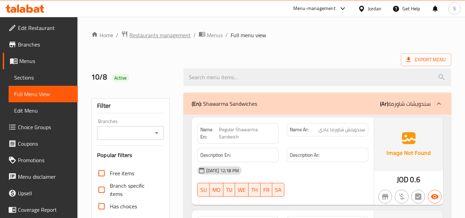
click at [161, 35] on span "Restaurants management" at bounding box center [160, 35] width 61 height 8
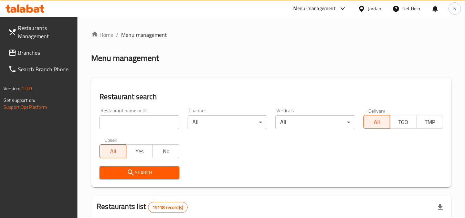
click at [153, 127] on input "search" at bounding box center [140, 122] width 80 height 14
paste input "703462"
type input "703462"
click button "Search" at bounding box center [140, 172] width 80 height 13
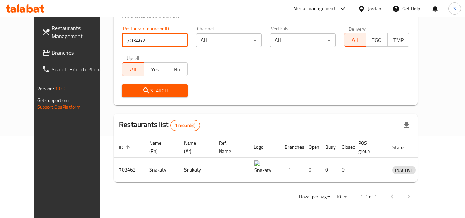
scroll to position [83, 0]
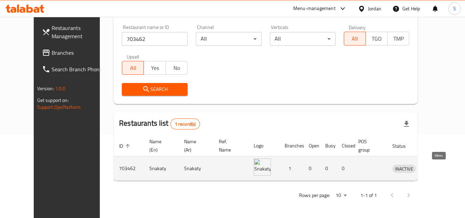
click at [435, 167] on icon "enhanced table" at bounding box center [434, 169] width 8 height 6
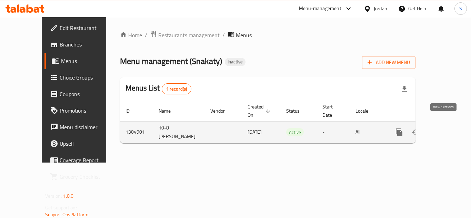
click at [444, 128] on icon "enhanced table" at bounding box center [448, 132] width 8 height 8
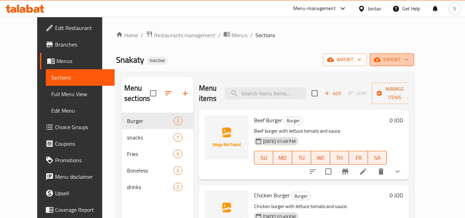
click at [409, 62] on span "export" at bounding box center [391, 59] width 33 height 9
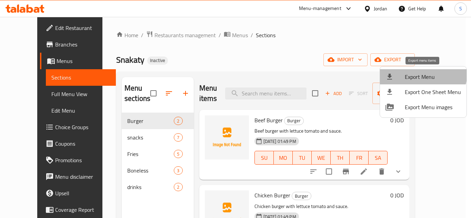
click at [419, 73] on span "Export Menu" at bounding box center [432, 77] width 56 height 8
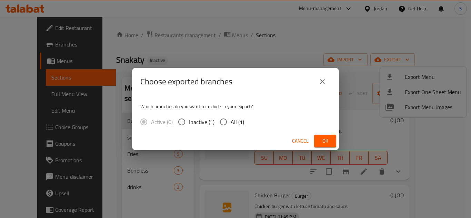
click at [231, 126] on span "All (1)" at bounding box center [236, 122] width 13 height 8
click at [230, 126] on input "All (1)" at bounding box center [223, 122] width 14 height 14
radio input "true"
click at [324, 135] on button "Ok" at bounding box center [325, 141] width 22 height 13
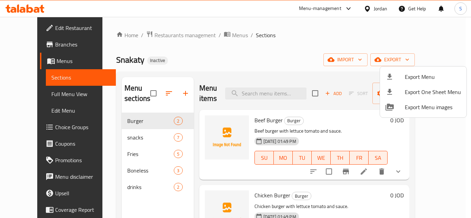
click at [270, 47] on div at bounding box center [235, 109] width 471 height 218
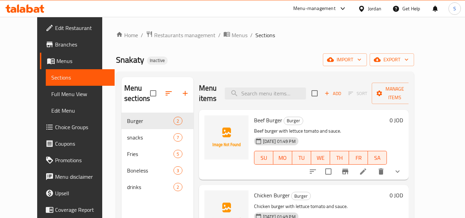
click at [55, 29] on span "Edit Restaurant" at bounding box center [82, 28] width 54 height 8
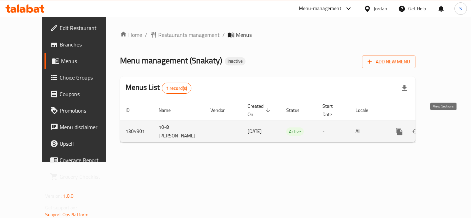
click at [444, 127] on icon "enhanced table" at bounding box center [448, 131] width 8 height 8
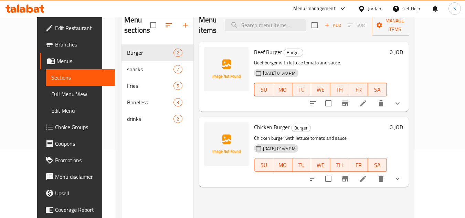
scroll to position [69, 0]
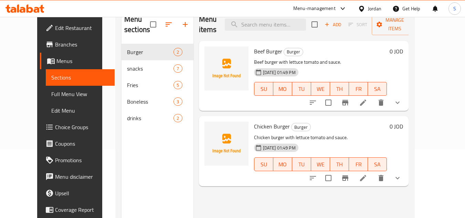
click at [52, 96] on span "Full Menu View" at bounding box center [80, 94] width 58 height 8
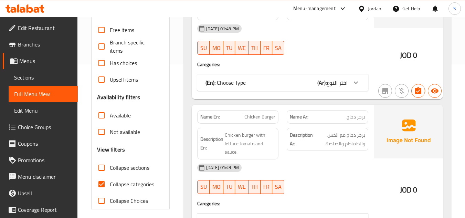
scroll to position [172, 0]
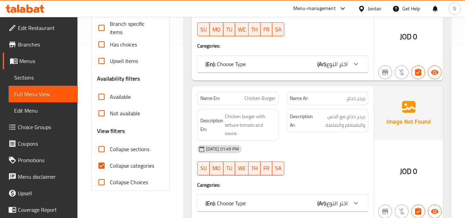
click at [137, 162] on span "Collapse categories" at bounding box center [132, 166] width 44 height 8
click at [110, 157] on input "Collapse categories" at bounding box center [101, 165] width 17 height 17
checkbox input "false"
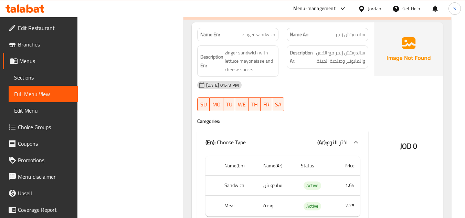
scroll to position [551, 0]
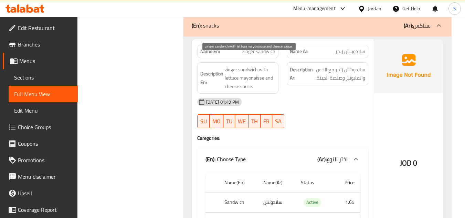
click at [243, 78] on span "zinger sandwich with lettuce mayonaisse and cheese sauce." at bounding box center [250, 77] width 51 height 25
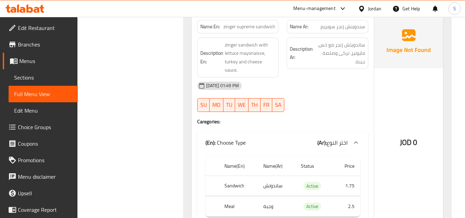
scroll to position [758, 0]
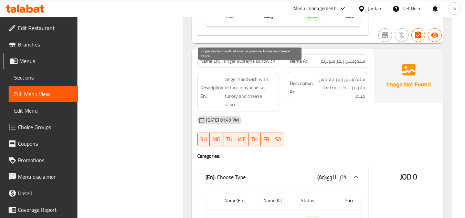
click at [256, 88] on span "zinger sandwich with lettuce mayonaisse, turkey and cheese sauce." at bounding box center [250, 92] width 51 height 34
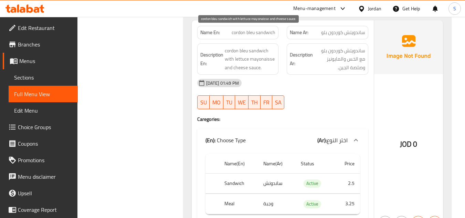
scroll to position [999, 0]
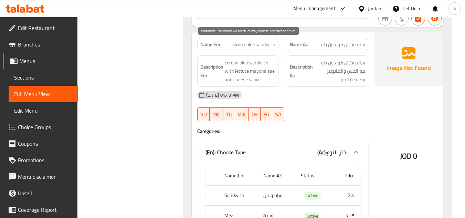
click at [262, 59] on span "cordon bleu sandwich with lettuce mayonaisse and cheese sauce." at bounding box center [250, 71] width 51 height 25
click at [255, 61] on span "cordon bleu sandwich with lettuce mayonaisse and cheese sauce." at bounding box center [250, 71] width 51 height 25
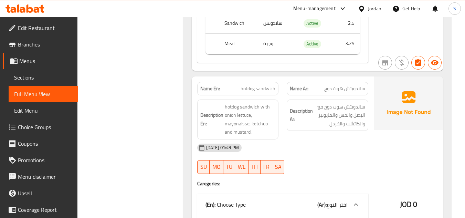
scroll to position [1206, 0]
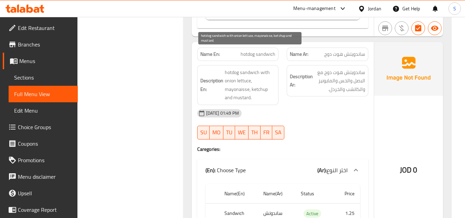
click at [241, 68] on span "hotdog sandwich with onion lettuce, mayonaisse, ketchup and mustard." at bounding box center [250, 85] width 51 height 34
click at [244, 82] on span "hotdog sandwich with onion lettuce, mayonaisse, ketchup and mustard." at bounding box center [250, 85] width 51 height 34
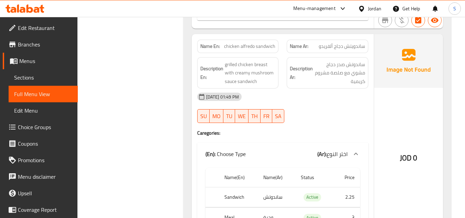
scroll to position [1447, 0]
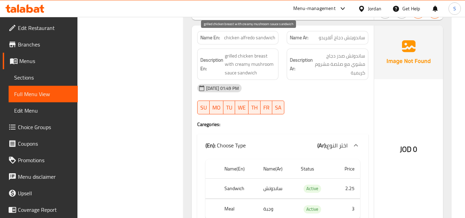
click at [244, 52] on span "grilled chicken breast with creamy mushroom sauce sandwich" at bounding box center [250, 64] width 51 height 25
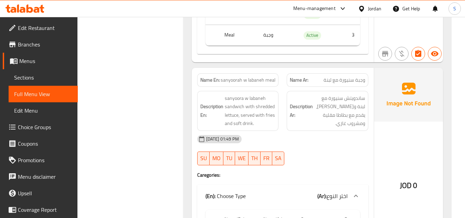
scroll to position [1619, 0]
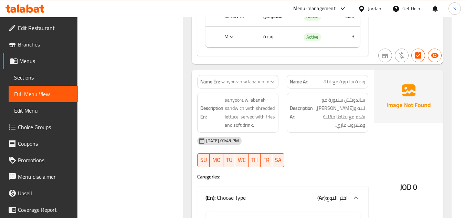
click at [237, 78] on span "sanyoorah w labaneh meal" at bounding box center [248, 81] width 55 height 7
copy span "sanyoorah w labaneh meal"
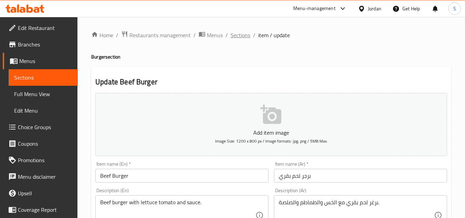
click at [237, 36] on span "Sections" at bounding box center [241, 35] width 20 height 8
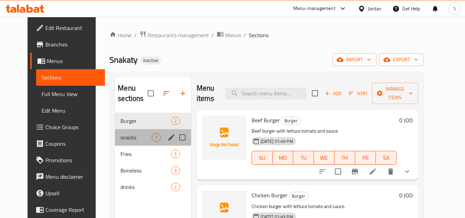
click at [137, 143] on div "snacks 7" at bounding box center [153, 137] width 76 height 17
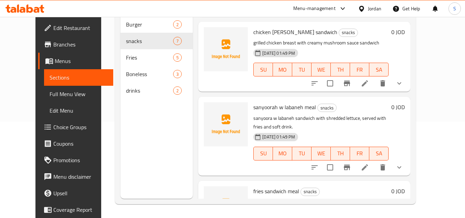
scroll to position [345, 0]
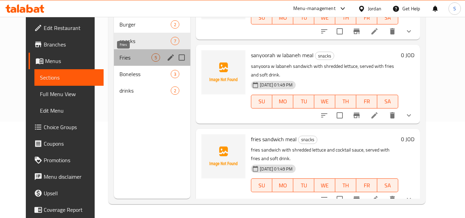
click at [135, 58] on span "Fries" at bounding box center [136, 57] width 32 height 8
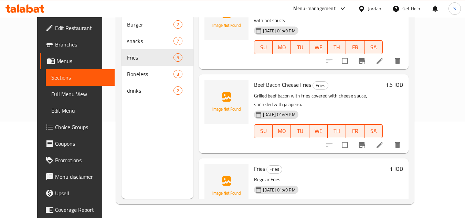
scroll to position [13, 0]
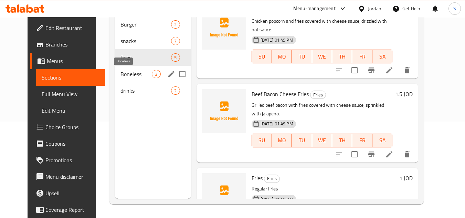
click at [127, 73] on span "Boneless" at bounding box center [136, 74] width 31 height 8
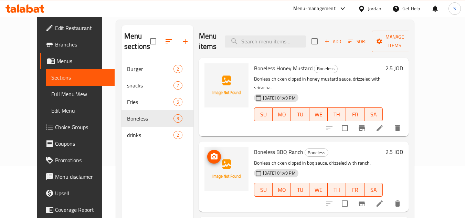
scroll to position [96, 0]
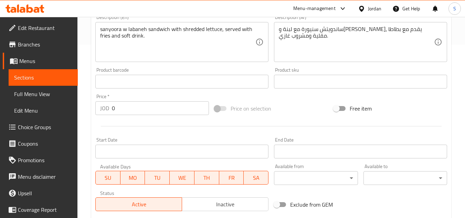
scroll to position [172, 0]
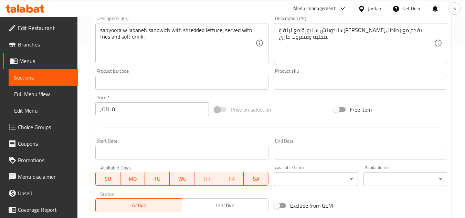
click at [134, 111] on input "0" at bounding box center [160, 109] width 97 height 14
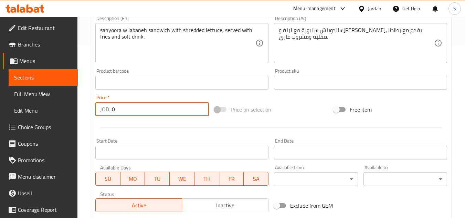
click at [134, 111] on input "0" at bounding box center [160, 109] width 97 height 14
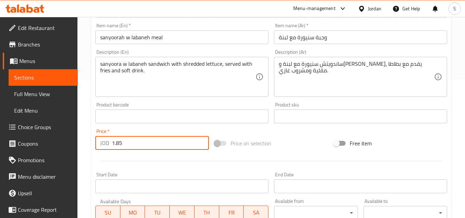
scroll to position [103, 0]
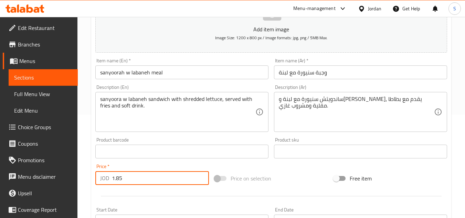
type input "1.85"
click at [203, 71] on input "sanyoorah w labaneh meal" at bounding box center [181, 72] width 173 height 14
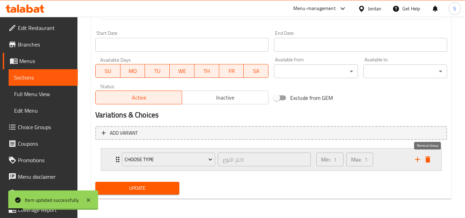
click at [430, 158] on icon "delete" at bounding box center [428, 159] width 8 height 8
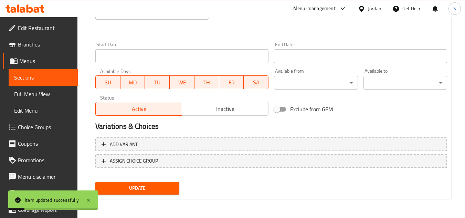
scroll to position [269, 0]
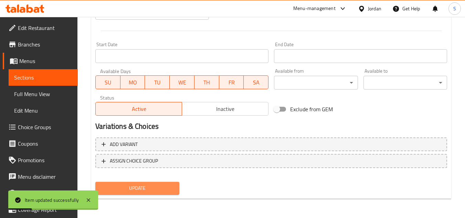
click at [161, 188] on span "Update" at bounding box center [137, 188] width 73 height 9
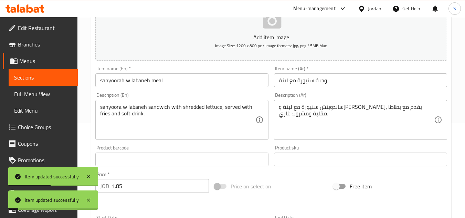
scroll to position [28, 0]
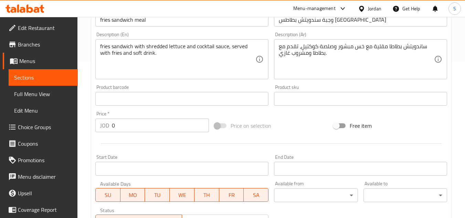
scroll to position [172, 0]
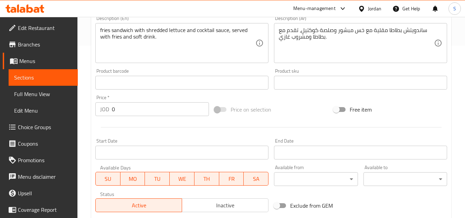
click at [145, 108] on input "0" at bounding box center [160, 109] width 97 height 14
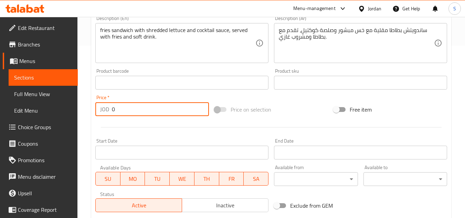
click at [145, 108] on input "0" at bounding box center [160, 109] width 97 height 14
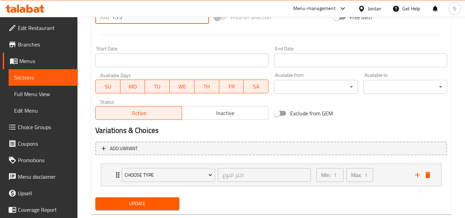
scroll to position [280, 0]
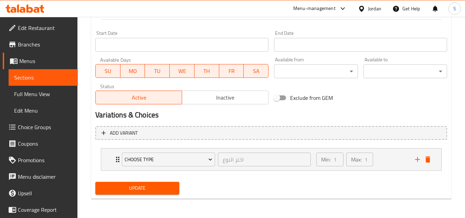
type input "1.75"
click at [135, 190] on span "Update" at bounding box center [137, 188] width 73 height 9
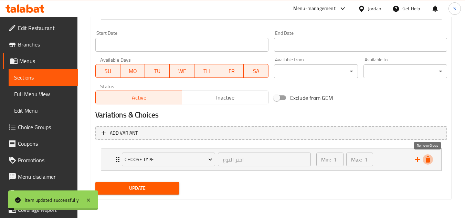
click at [430, 158] on icon "delete" at bounding box center [428, 159] width 5 height 6
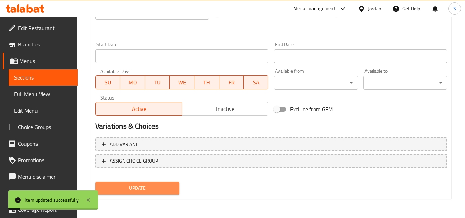
click at [142, 189] on span "Update" at bounding box center [137, 188] width 73 height 9
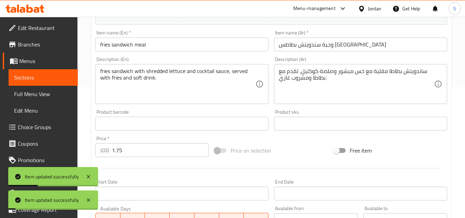
scroll to position [96, 0]
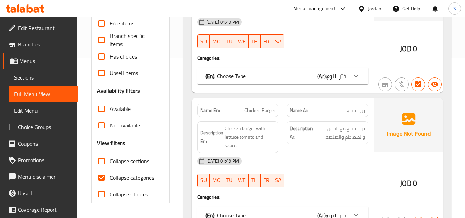
scroll to position [172, 0]
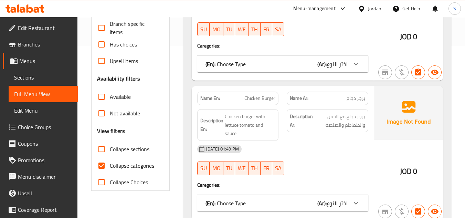
click at [130, 162] on span "Collapse categories" at bounding box center [132, 166] width 44 height 8
click at [110, 157] on input "Collapse categories" at bounding box center [101, 165] width 17 height 17
checkbox input "false"
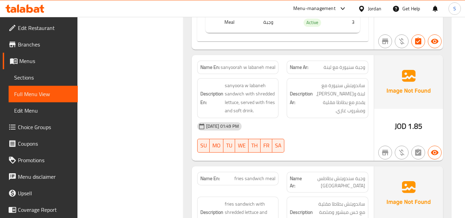
scroll to position [1641, 0]
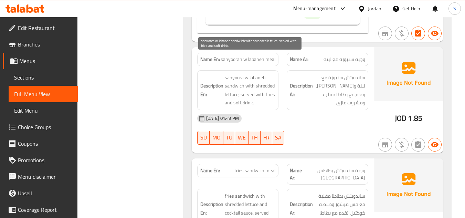
click at [227, 77] on span "sanyoora w labaneh sandwich with shredded lettuce, served with fries and soft d…" at bounding box center [250, 90] width 51 height 34
click at [250, 84] on span "sanyoora w labaneh sandwich with shredded lettuce, served with fries and soft d…" at bounding box center [250, 90] width 51 height 34
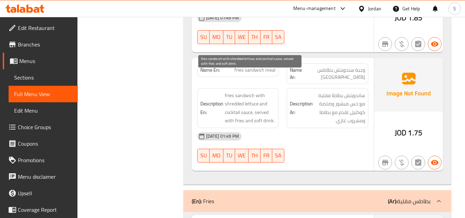
scroll to position [1745, 0]
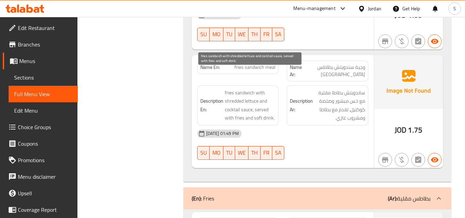
click at [251, 89] on span "fries sandwich with shredded lettuce and cocktail sauce, served with fries and …" at bounding box center [250, 106] width 51 height 34
click at [245, 93] on span "fries sandwich with shredded lettuce and cocktail sauce, served with fries and …" at bounding box center [250, 106] width 51 height 34
click at [265, 100] on span "fries sandwich with shredded lettuce and cocktail sauce, served with fries and …" at bounding box center [250, 106] width 51 height 34
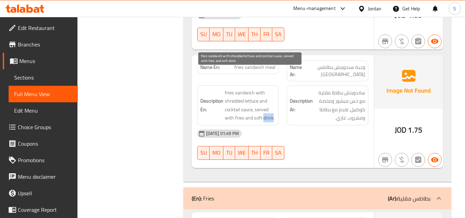
click at [265, 100] on span "fries sandwich with shredded lettuce and cocktail sauce, served with fries and …" at bounding box center [250, 106] width 51 height 34
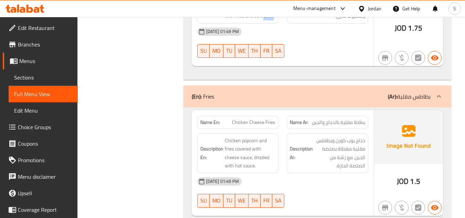
scroll to position [1883, 0]
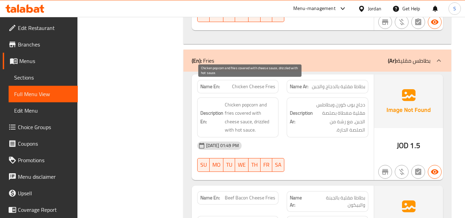
click at [243, 101] on span "Chicken popcorn and fries covered with cheese sauce, drizzled with hot sauce." at bounding box center [250, 118] width 51 height 34
click at [244, 113] on span "Chicken popcorn and fries covered with cheese sauce, drizzled with hot sauce." at bounding box center [250, 118] width 51 height 34
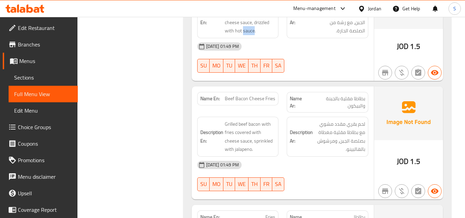
scroll to position [1986, 0]
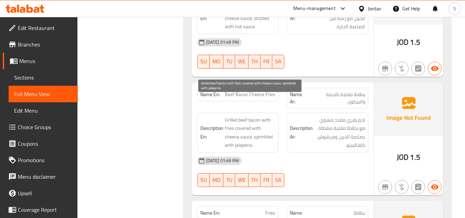
click at [245, 118] on span "Grilled beef bacon with fries covered with cheese sauce, sprinkled with jalapen…" at bounding box center [250, 133] width 51 height 34
click at [245, 125] on span "Grilled beef bacon with fries covered with cheese sauce, sprinkled with jalapen…" at bounding box center [250, 133] width 51 height 34
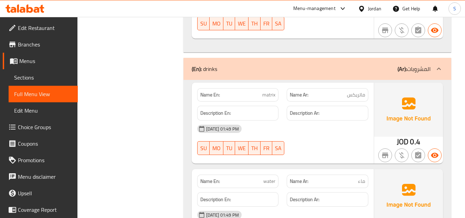
scroll to position [2797, 0]
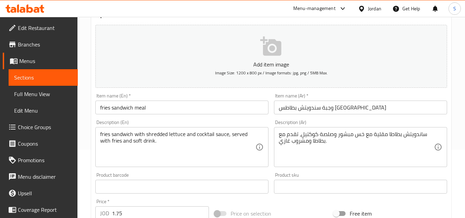
scroll to position [69, 0]
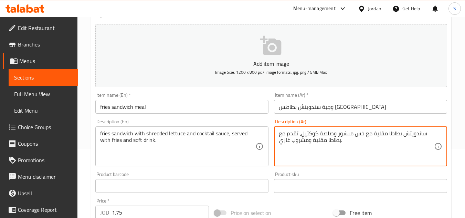
type textarea "ساندويتش بطاطا مقلية مع خس مبشور وصلصة كوكتيل، تقدم مع بطاطا مقلية ومشروب غازي."
click at [331, 111] on input "وجبة سندويتش بطاطس مقلية" at bounding box center [360, 107] width 173 height 14
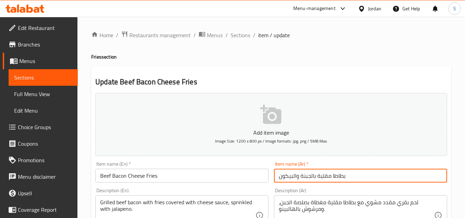
click at [375, 172] on input "بطاطا مقلية بالجبنة والبيكون" at bounding box center [360, 176] width 173 height 14
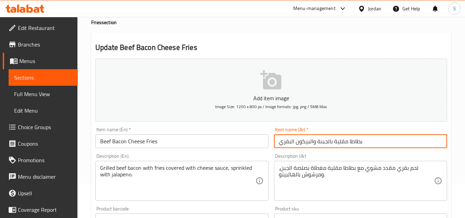
type input "بطاطا مقلية بالجبنة والبيكون البقري"
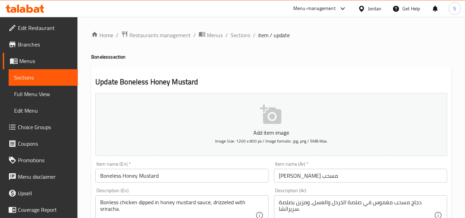
scroll to position [69, 0]
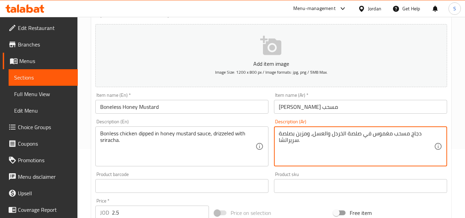
drag, startPoint x: 293, startPoint y: 136, endPoint x: 280, endPoint y: 135, distance: 12.7
click at [300, 136] on textarea "دجاج مسحب مغموس في صلصة الخردل والعسل، ومزين ب سريراتشا." at bounding box center [356, 146] width 155 height 33
type textarea "دجاج مسحب مغموس في صلصة الخردل والعسل، ومزين بسريراتشا."
click at [345, 112] on input "[PERSON_NAME] مسحب" at bounding box center [360, 107] width 173 height 14
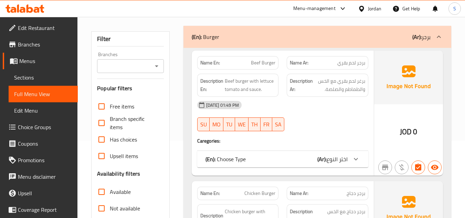
scroll to position [103, 0]
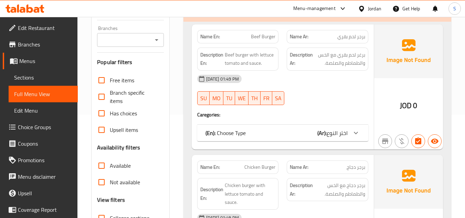
scroll to position [207, 0]
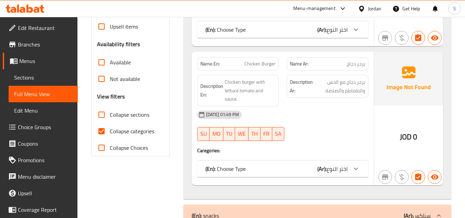
click at [141, 127] on span "Collapse categories" at bounding box center [132, 131] width 44 height 8
click at [110, 123] on input "Collapse categories" at bounding box center [101, 131] width 17 height 17
checkbox input "false"
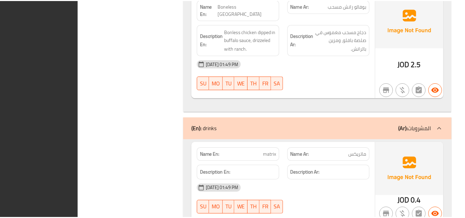
scroll to position [2780, 0]
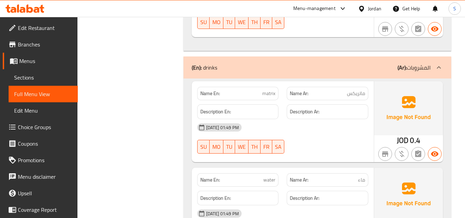
click at [359, 9] on icon at bounding box center [361, 8] width 7 height 7
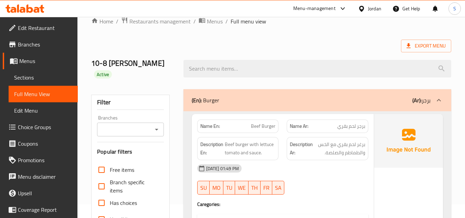
scroll to position [0, 0]
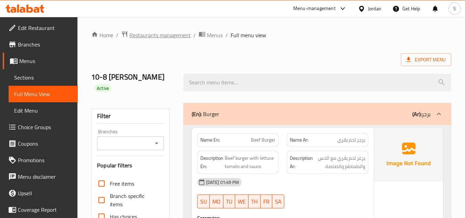
click at [171, 39] on span "Restaurants management" at bounding box center [160, 35] width 61 height 8
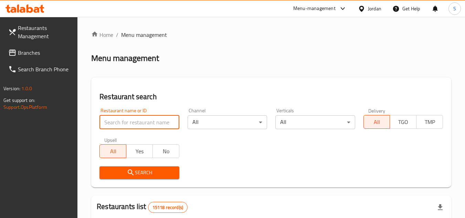
paste input "703483"
type input "703483"
click button "Search" at bounding box center [140, 172] width 80 height 13
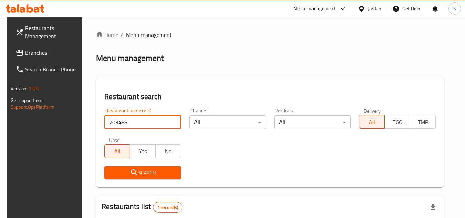
scroll to position [89, 0]
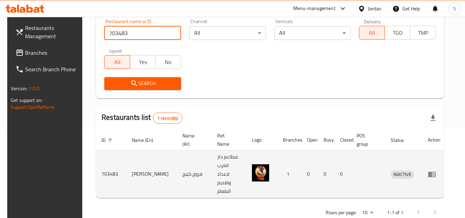
click at [436, 170] on icon "enhanced table" at bounding box center [432, 174] width 8 height 8
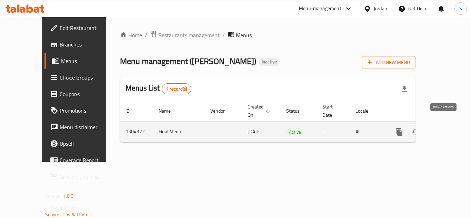
click at [445, 129] on icon "enhanced table" at bounding box center [448, 132] width 6 height 6
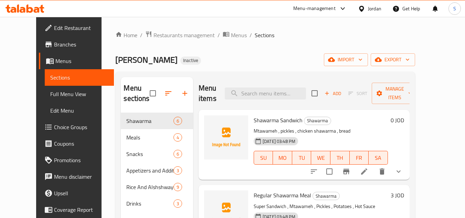
scroll to position [34, 0]
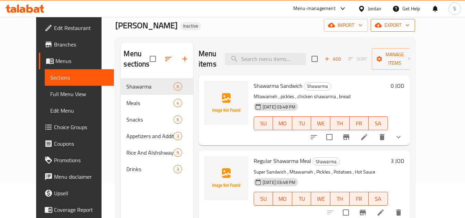
click at [410, 28] on span "export" at bounding box center [393, 25] width 33 height 9
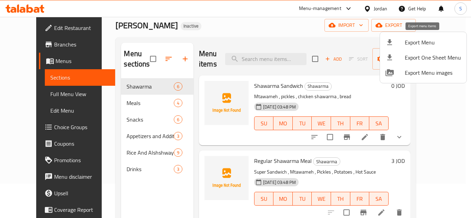
click at [430, 45] on span "Export Menu" at bounding box center [432, 42] width 56 height 8
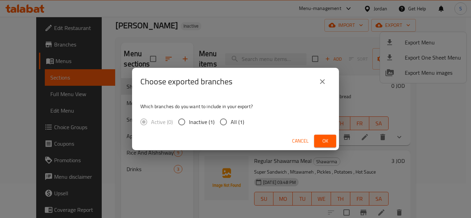
click at [230, 125] on input "All (1)" at bounding box center [223, 122] width 14 height 14
radio input "true"
click at [322, 142] on span "Ok" at bounding box center [324, 141] width 11 height 9
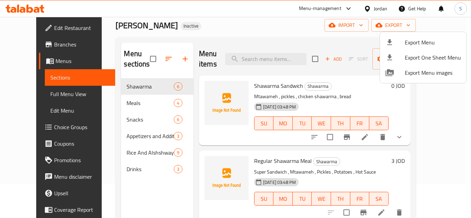
click at [234, 31] on div at bounding box center [235, 109] width 471 height 218
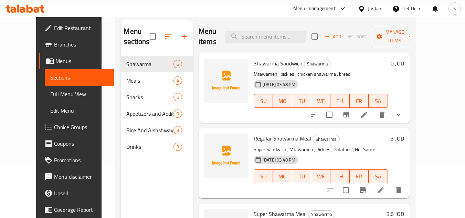
scroll to position [69, 0]
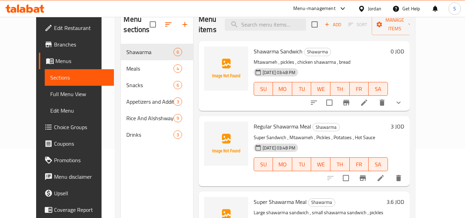
click at [50, 95] on span "Full Menu View" at bounding box center [79, 94] width 58 height 8
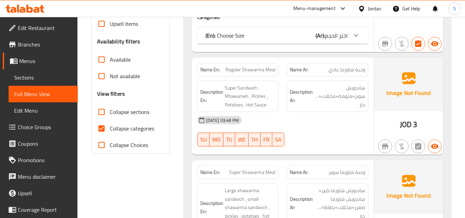
scroll to position [207, 0]
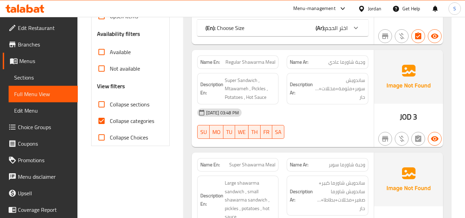
click at [126, 122] on span "Collapse categories" at bounding box center [132, 121] width 44 height 8
click at [110, 122] on input "Collapse categories" at bounding box center [101, 121] width 17 height 17
checkbox input "false"
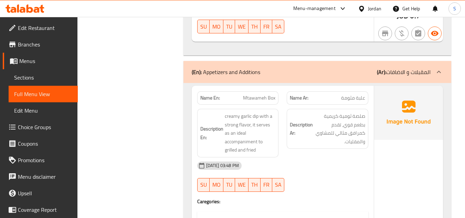
scroll to position [2515, 0]
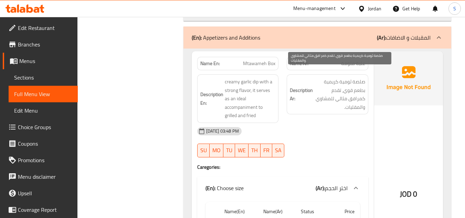
click at [360, 100] on span "صلصة ثومية كريمية بطعم قوي، تقدم كمرافق مثالي للمشاوي والمقليات." at bounding box center [339, 95] width 51 height 34
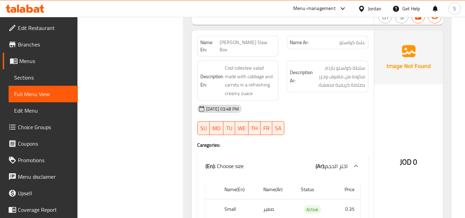
scroll to position [2790, 0]
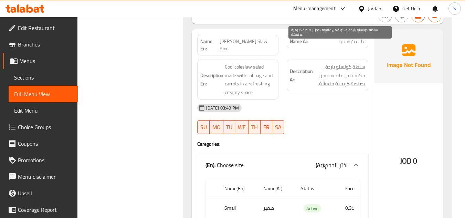
click at [326, 63] on span "سلطة كولسلو باردة، مكونة من ملفوف وجزر بصلصة كريمية منعشة." at bounding box center [339, 75] width 51 height 25
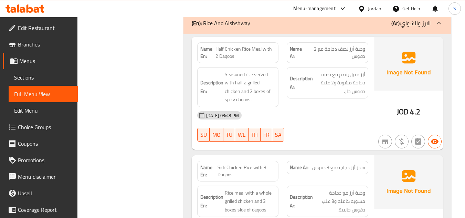
scroll to position [3272, 0]
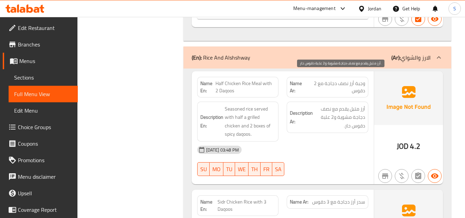
click at [348, 105] on span "أرز متبل يقدم مع نصف دجاجة مشوية و2 علبة دقوس حار." at bounding box center [339, 117] width 51 height 25
click at [347, 105] on span "أرز متبل يقدم مع نصف دجاجة مشوية و2 علبة دقوس حار." at bounding box center [339, 117] width 51 height 25
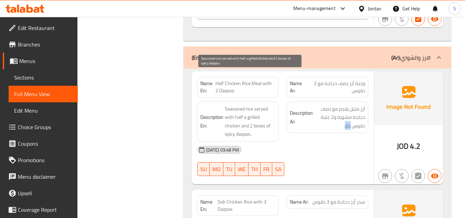
click at [269, 105] on span "Seasoned rice served with half a grilled chicken and 2 boxes of spicy daqoos." at bounding box center [250, 122] width 51 height 34
click at [234, 105] on span "Seasoned rice served with half a grilled chicken and 2 boxes of spicy daqoos." at bounding box center [250, 122] width 51 height 34
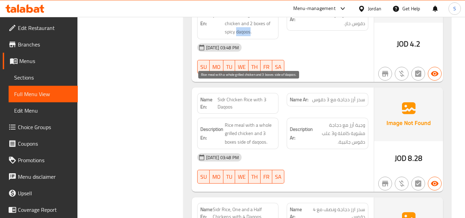
scroll to position [3376, 0]
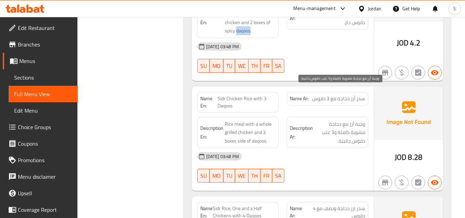
click at [357, 120] on span "وجبة أرز مع دجاجة مشوية كاملة و3 علب دقوس جانبية." at bounding box center [339, 132] width 51 height 25
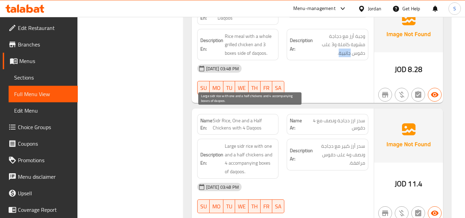
scroll to position [3479, 0]
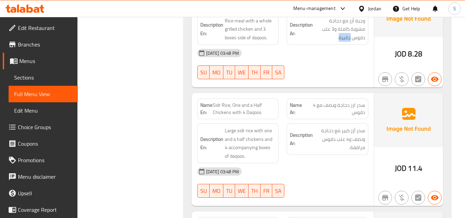
click at [355, 126] on span "سدر أرز كبير مع دجاجة ونصف و4 علب دقوس مرافقة." at bounding box center [339, 138] width 51 height 25
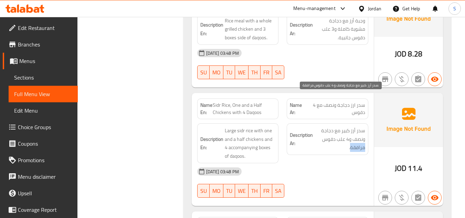
click at [355, 126] on span "سدر أرز كبير مع دجاجة ونصف و4 علب دقوس مرافقة." at bounding box center [339, 138] width 51 height 25
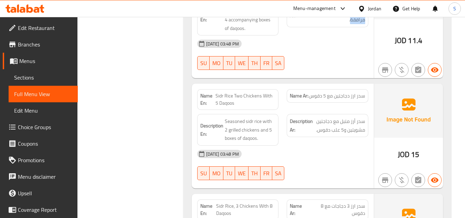
scroll to position [3617, 0]
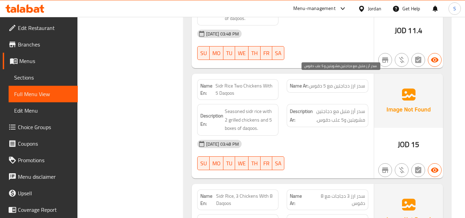
click at [319, 107] on span "سدر أرز متبل مع دجاجتين مشويتين و5 علب دقوس." at bounding box center [339, 115] width 51 height 17
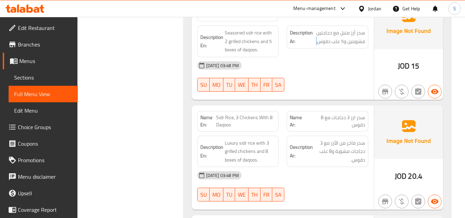
scroll to position [3720, 0]
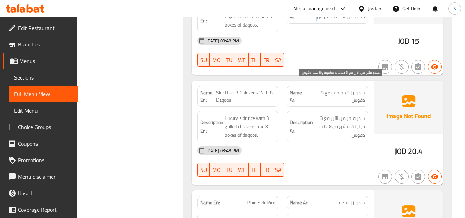
click at [359, 114] on span "سدر فاخر من الأرز مع 3 دجاجات مشوية و8 علب دقوس." at bounding box center [339, 126] width 51 height 25
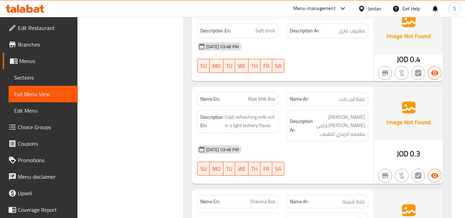
scroll to position [4438, 0]
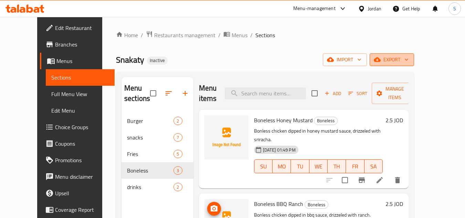
click at [409, 58] on span "export" at bounding box center [391, 59] width 33 height 9
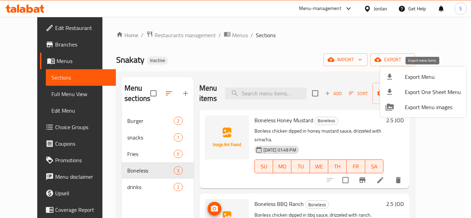
click at [420, 74] on span "Export Menu" at bounding box center [432, 77] width 56 height 8
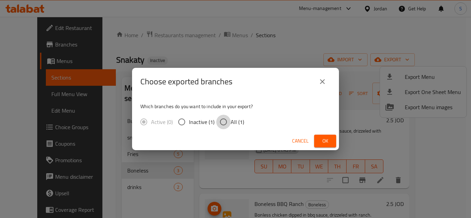
click at [221, 124] on input "All (1)" at bounding box center [223, 122] width 14 height 14
radio input "true"
click at [330, 140] on span "Ok" at bounding box center [324, 141] width 11 height 9
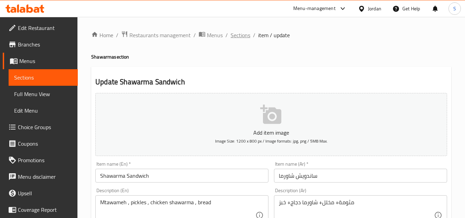
click at [246, 36] on span "Sections" at bounding box center [241, 35] width 20 height 8
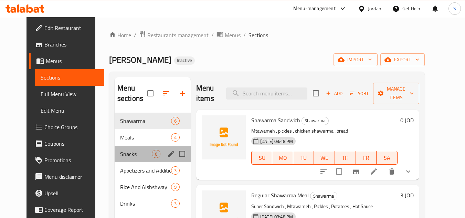
click at [126, 158] on div "Snacks 6" at bounding box center [153, 154] width 76 height 17
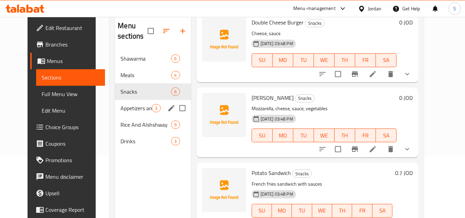
scroll to position [96, 0]
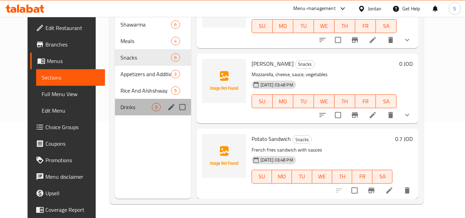
click at [124, 112] on div "Drinks 3" at bounding box center [153, 107] width 76 height 17
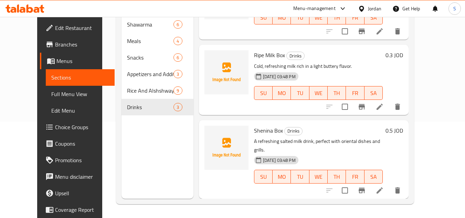
scroll to position [35, 0]
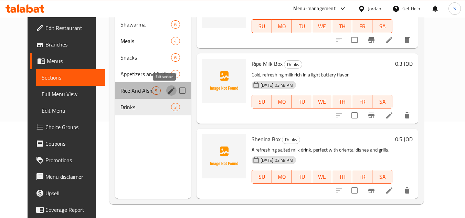
click at [167, 92] on icon "edit" at bounding box center [171, 90] width 8 height 8
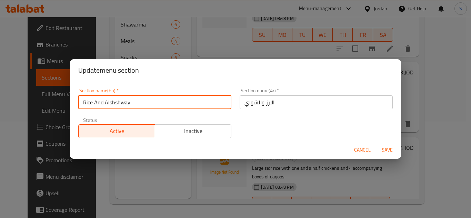
click at [138, 104] on input "Rice And Alshshway" at bounding box center [154, 102] width 153 height 14
type input "Rice And grills"
click at [376, 144] on button "Save" at bounding box center [387, 150] width 22 height 13
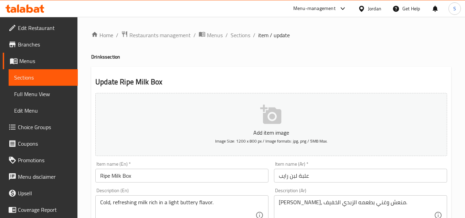
click at [105, 176] on input "Ripe Milk Box" at bounding box center [181, 176] width 173 height 14
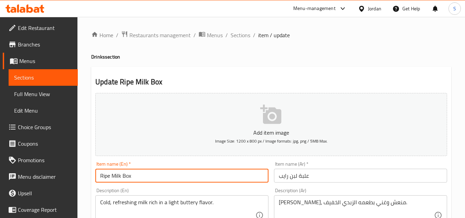
click at [105, 176] on input "Ripe Milk Box" at bounding box center [181, 176] width 173 height 14
type input "rayeb Milk Box"
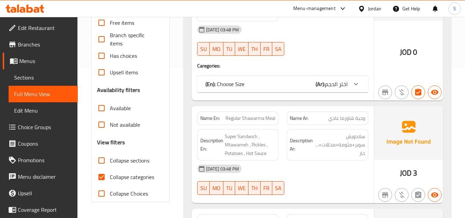
scroll to position [172, 0]
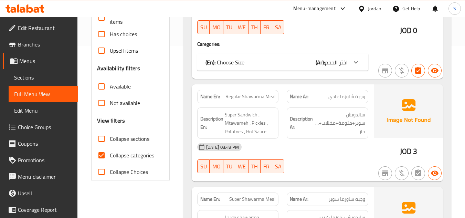
click at [117, 156] on span "Collapse categories" at bounding box center [132, 155] width 44 height 8
click at [110, 156] on input "Collapse categories" at bounding box center [101, 155] width 17 height 17
checkbox input "false"
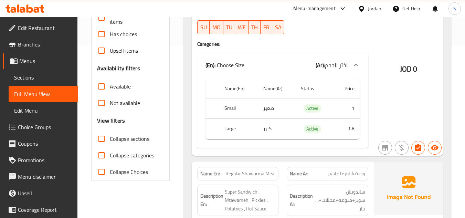
click at [126, 138] on span "Collapse sections" at bounding box center [130, 139] width 40 height 8
click at [110, 138] on input "Collapse sections" at bounding box center [101, 139] width 17 height 17
checkbox input "true"
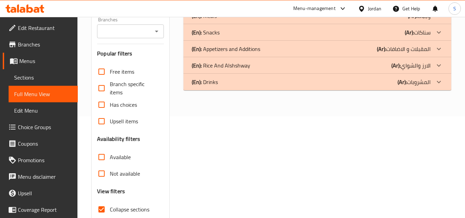
scroll to position [45, 0]
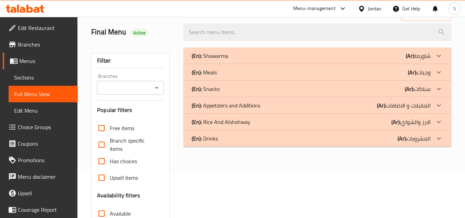
click at [234, 60] on div "(En): Drinks (Ar): المشروبات" at bounding box center [311, 56] width 239 height 8
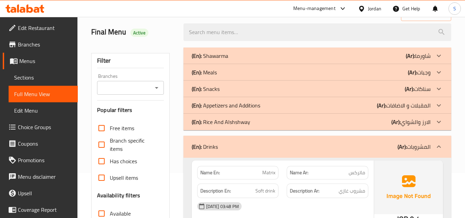
click at [228, 60] on p "(En): Rice And Alshshway" at bounding box center [210, 56] width 37 height 8
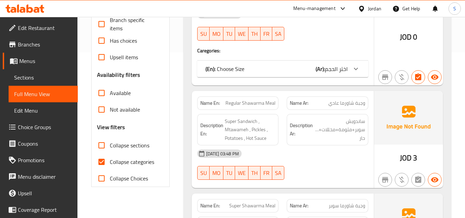
scroll to position [172, 0]
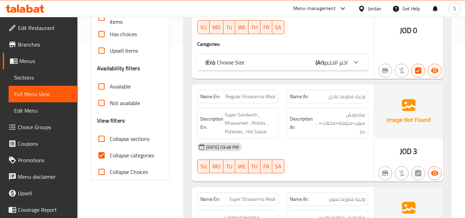
click at [125, 156] on span "Collapse categories" at bounding box center [132, 155] width 44 height 8
click at [110, 156] on input "Collapse categories" at bounding box center [101, 155] width 17 height 17
checkbox input "false"
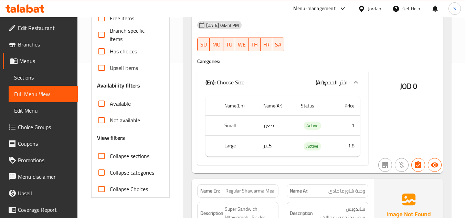
scroll to position [69, 0]
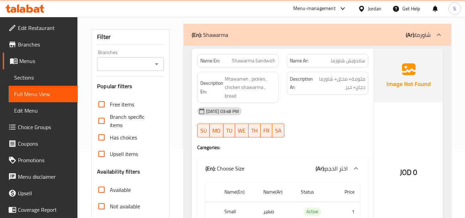
click at [295, 42] on div "(En): Shawarma (Ar): شاورما" at bounding box center [318, 35] width 268 height 22
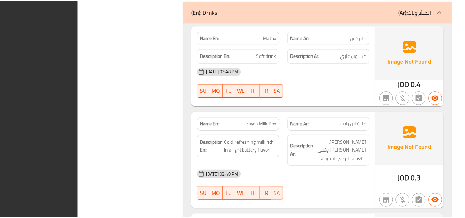
scroll to position [3676, 0]
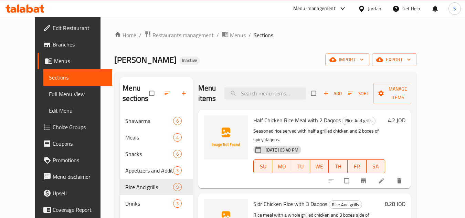
click at [321, 43] on div "Home / Restaurants management / Menus / Sections Farouj King Inactive import ex…" at bounding box center [265, 166] width 302 height 270
click at [411, 56] on span "export" at bounding box center [394, 59] width 33 height 9
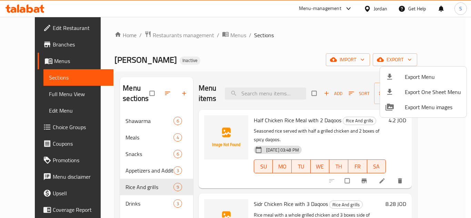
click at [405, 75] on span "Export Menu" at bounding box center [432, 77] width 56 height 8
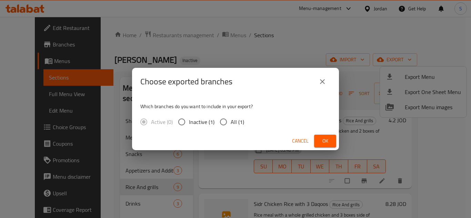
click at [236, 119] on span "All (1)" at bounding box center [236, 122] width 13 height 8
click at [230, 119] on input "All (1)" at bounding box center [223, 122] width 14 height 14
radio input "true"
click at [322, 139] on span "Ok" at bounding box center [324, 141] width 11 height 9
